Goal: Task Accomplishment & Management: Manage account settings

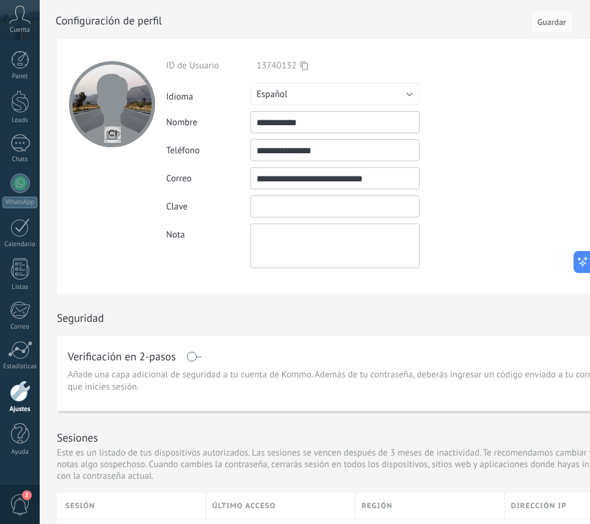
click at [321, 208] on input "textbox" at bounding box center [334, 206] width 169 height 22
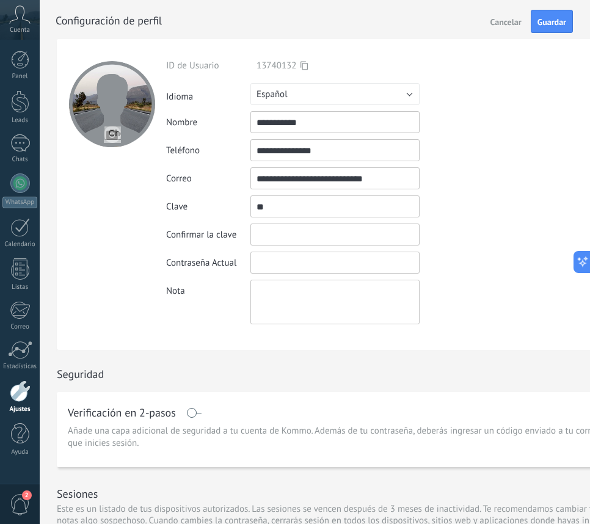
type input "*"
type input "******"
click at [502, 21] on span "Cancelar" at bounding box center [505, 22] width 31 height 9
